Goal: Transaction & Acquisition: Purchase product/service

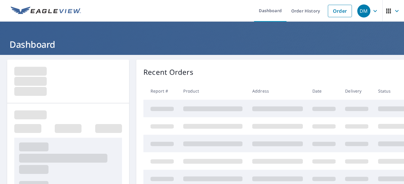
click at [263, 44] on h1 "Dashboard" at bounding box center [201, 44] width 389 height 12
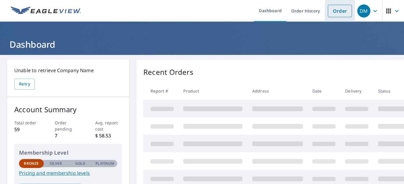
click at [337, 16] on link "Order" at bounding box center [340, 11] width 24 height 12
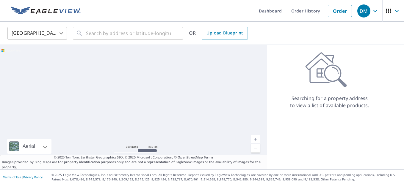
click at [61, 31] on body "DM DM Dashboard Order History Order DM United States US ​ ​ OR Upload Blueprint…" at bounding box center [202, 92] width 404 height 184
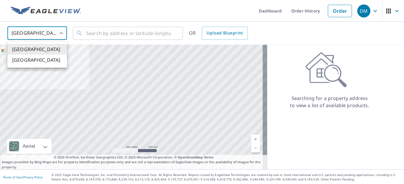
click at [49, 59] on li "[GEOGRAPHIC_DATA]" at bounding box center [36, 60] width 59 height 11
type input "CA"
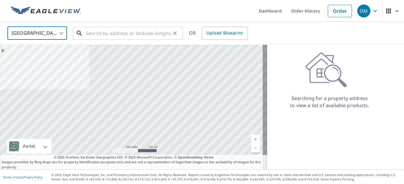
click at [103, 37] on input "text" at bounding box center [128, 33] width 85 height 17
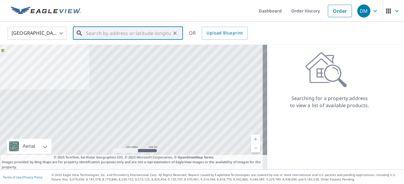
paste input "Dalvay by the Sea, [STREET_ADDRESS]"
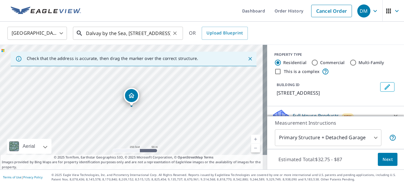
click at [129, 32] on input "Dalvay by the Sea, [STREET_ADDRESS]" at bounding box center [128, 33] width 85 height 17
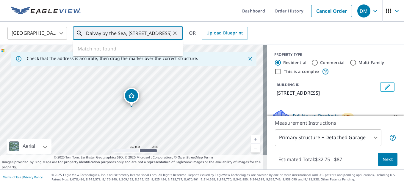
click at [154, 33] on input "Dalvay by the Sea, [STREET_ADDRESS]" at bounding box center [128, 33] width 85 height 17
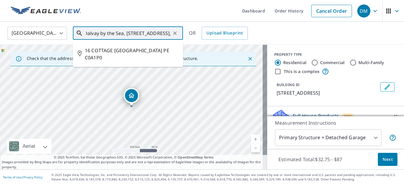
type input "Dalvay by the Sea, [STREET_ADDRESS],"
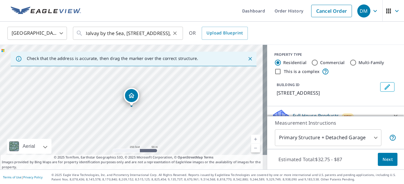
scroll to position [0, 0]
click at [251, 138] on link "Current Level 17, Zoom In" at bounding box center [255, 139] width 9 height 9
click at [251, 138] on link "Current Level 18, Zoom In" at bounding box center [255, 139] width 9 height 9
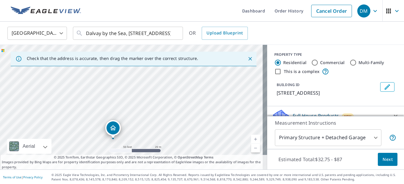
drag, startPoint x: 131, startPoint y: 98, endPoint x: 112, endPoint y: 130, distance: 37.3
click at [311, 64] on input "Commercial" at bounding box center [314, 62] width 7 height 7
radio input "true"
type input "4"
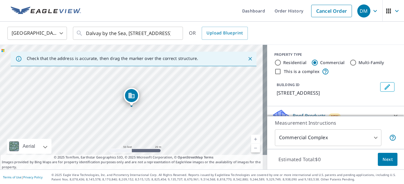
click at [322, 26] on div "Canada CA ​ Dalvay by the Sea, [STREET_ADDRESS], ​ OR Upload Blueprint" at bounding box center [200, 33] width 394 height 14
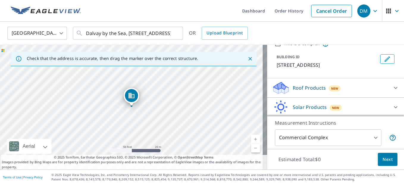
scroll to position [14, 0]
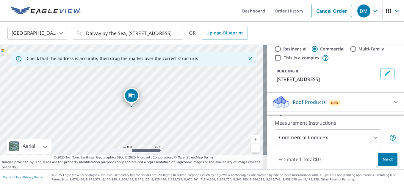
click at [371, 138] on body "DM DM Dashboard Order History Cancel Order DM Canada CA ​ Dalvay by the Sea, [S…" at bounding box center [202, 92] width 404 height 184
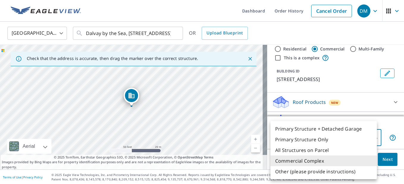
click at [396, 77] on div at bounding box center [202, 92] width 404 height 184
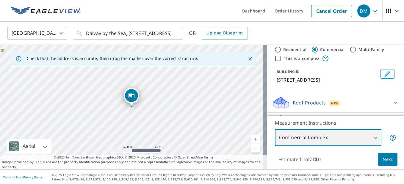
scroll to position [0, 0]
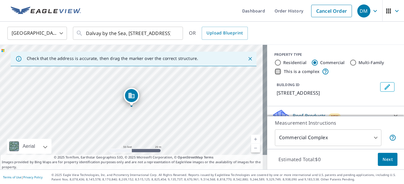
click at [274, 70] on input "This is a complex" at bounding box center [277, 71] width 7 height 7
checkbox input "true"
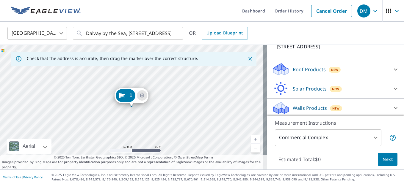
scroll to position [83, 0]
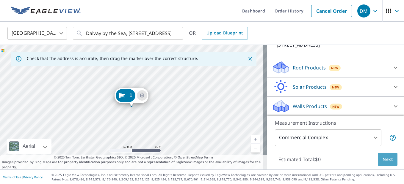
click at [383, 159] on span "Next" at bounding box center [387, 159] width 10 height 7
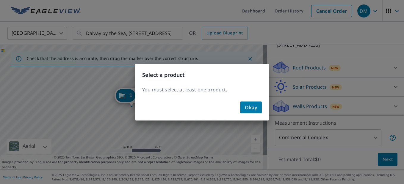
click at [251, 111] on span "Okay" at bounding box center [251, 107] width 12 height 8
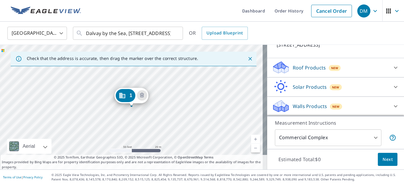
click at [392, 66] on icon at bounding box center [395, 67] width 7 height 7
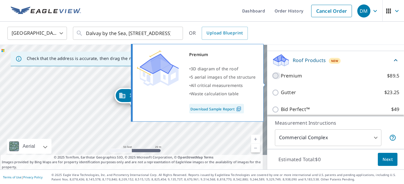
click at [272, 79] on input "Premium $89.5" at bounding box center [276, 75] width 9 height 7
checkbox input "true"
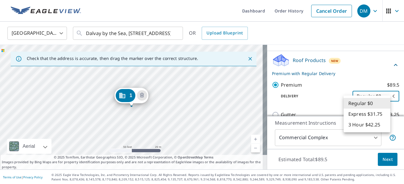
click at [384, 103] on body "DM DM Dashboard Order History Cancel Order DM Canada CA ​ Dalvay by the Sea, [S…" at bounding box center [202, 92] width 404 height 184
click at [386, 160] on div at bounding box center [202, 92] width 404 height 184
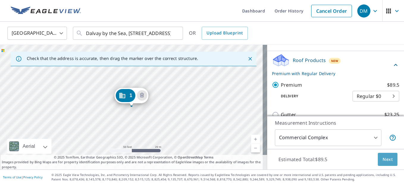
click at [385, 160] on span "Next" at bounding box center [387, 159] width 10 height 7
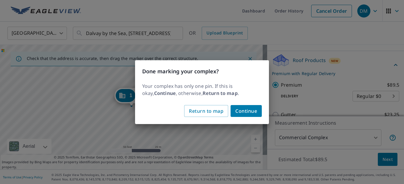
click at [244, 82] on div "Your complex has only one pin. If this is okay, Continue , otherwise, Return to…" at bounding box center [202, 91] width 134 height 23
click at [204, 109] on span "Return to map" at bounding box center [206, 111] width 34 height 8
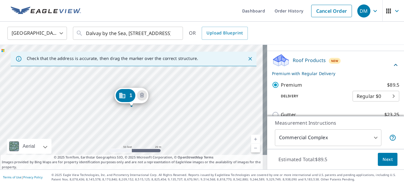
click at [123, 93] on icon "Dropped pin, building 1, Commercial property, 16 COTTAGE CRES BEDFORD PARISH PE…" at bounding box center [121, 95] width 7 height 7
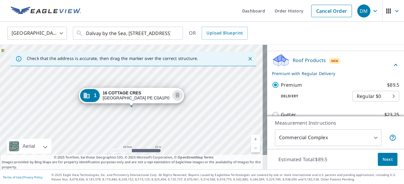
click at [129, 110] on div "[STREET_ADDRESS]" at bounding box center [133, 107] width 267 height 125
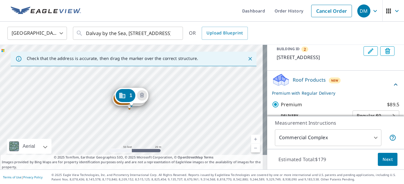
click at [129, 109] on div at bounding box center [129, 109] width 2 height 2
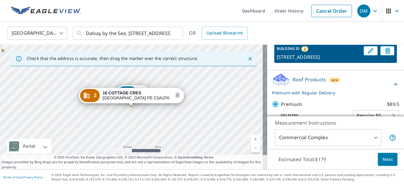
click at [177, 95] on icon "Delete building 2" at bounding box center [178, 96] width 2 height 2
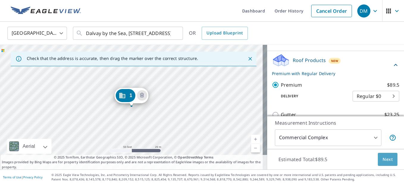
click at [384, 156] on span "Next" at bounding box center [387, 159] width 10 height 7
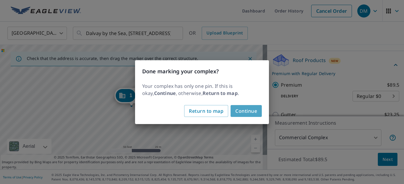
click at [246, 111] on span "Continue" at bounding box center [246, 111] width 22 height 8
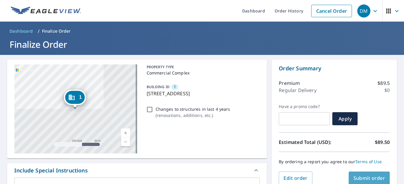
click at [361, 175] on span "Submit order" at bounding box center [369, 178] width 32 height 7
